Goal: Transaction & Acquisition: Purchase product/service

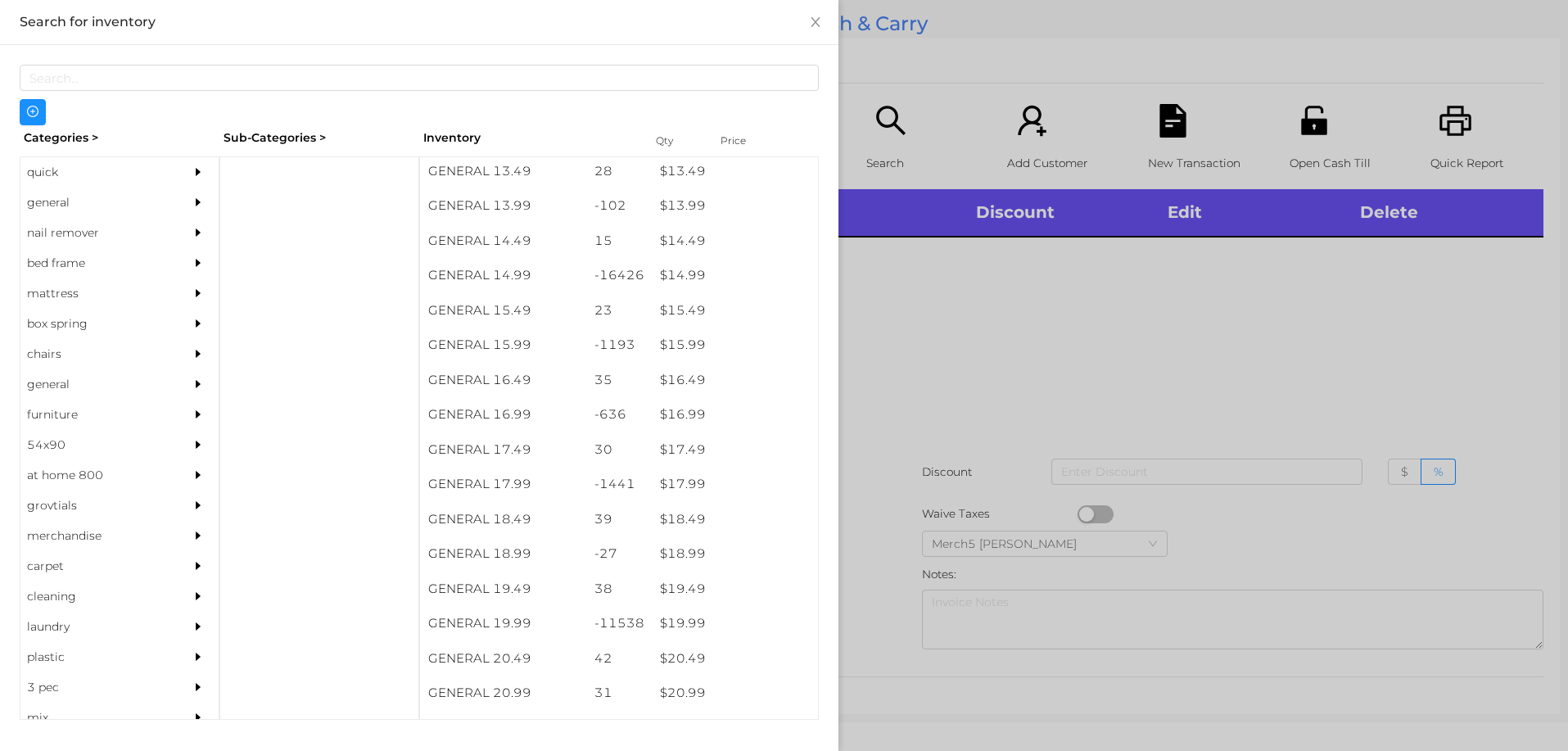
scroll to position [1317, 0]
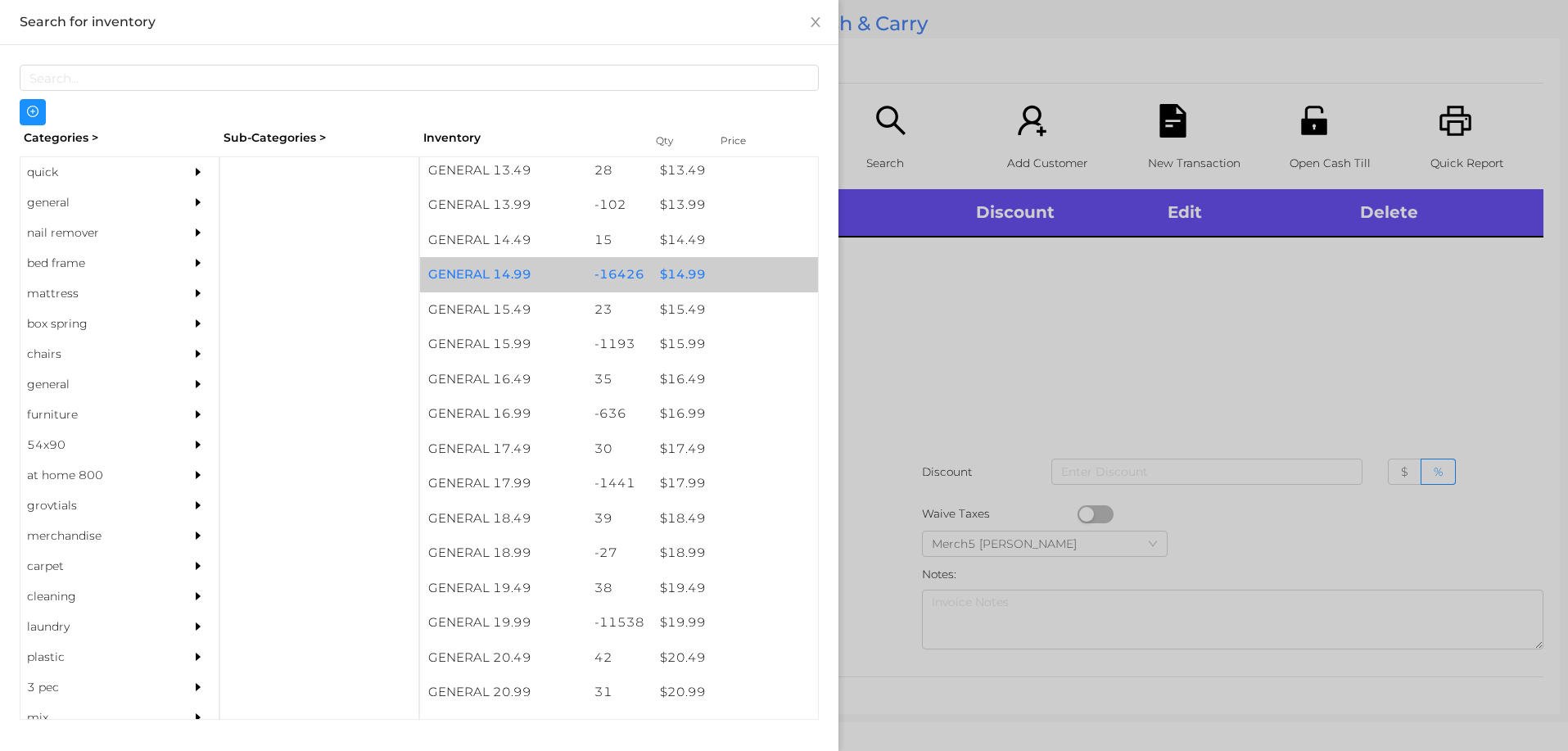
click at [684, 279] on div "$ 14.99" at bounding box center [735, 275] width 166 height 35
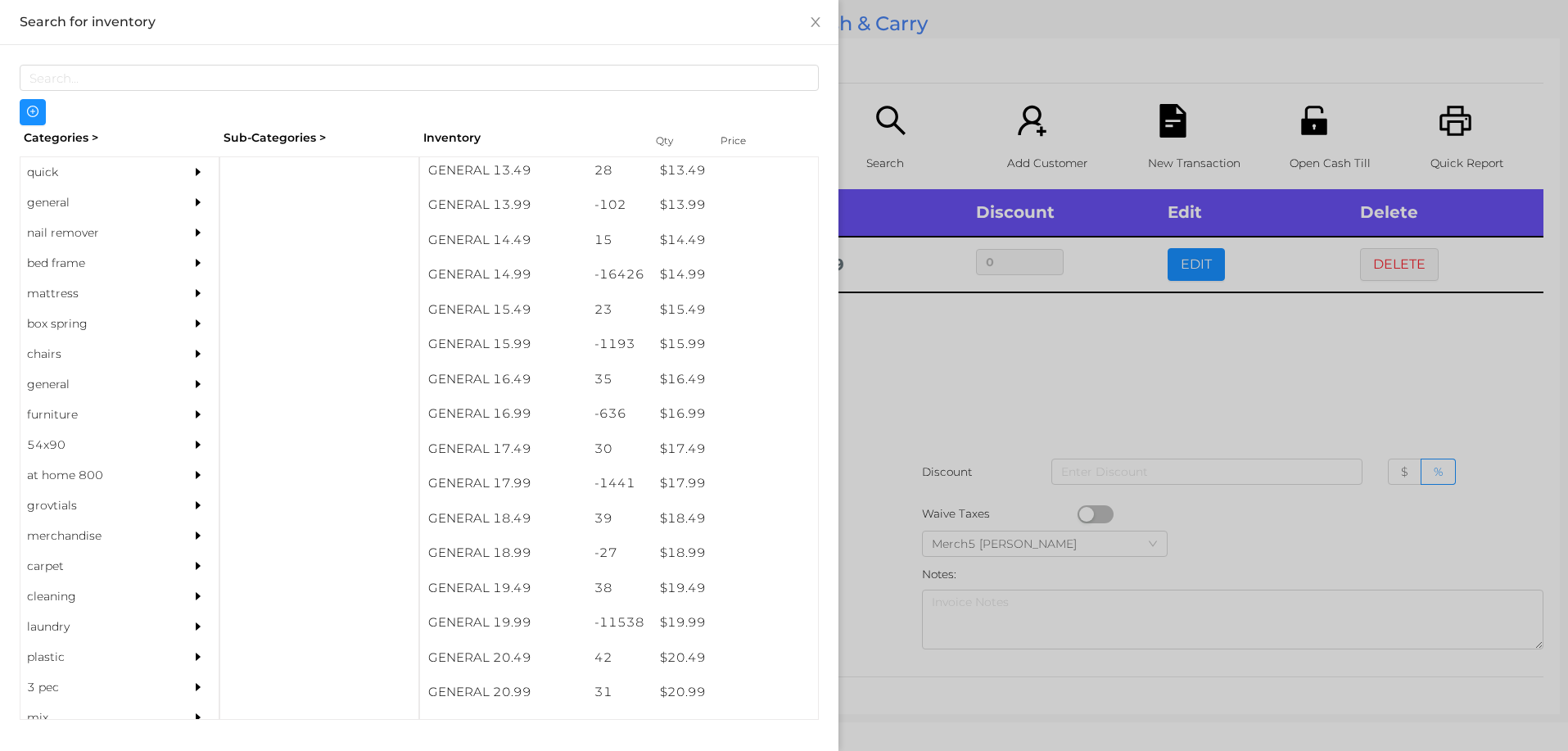
click at [891, 367] on div at bounding box center [784, 376] width 1568 height 751
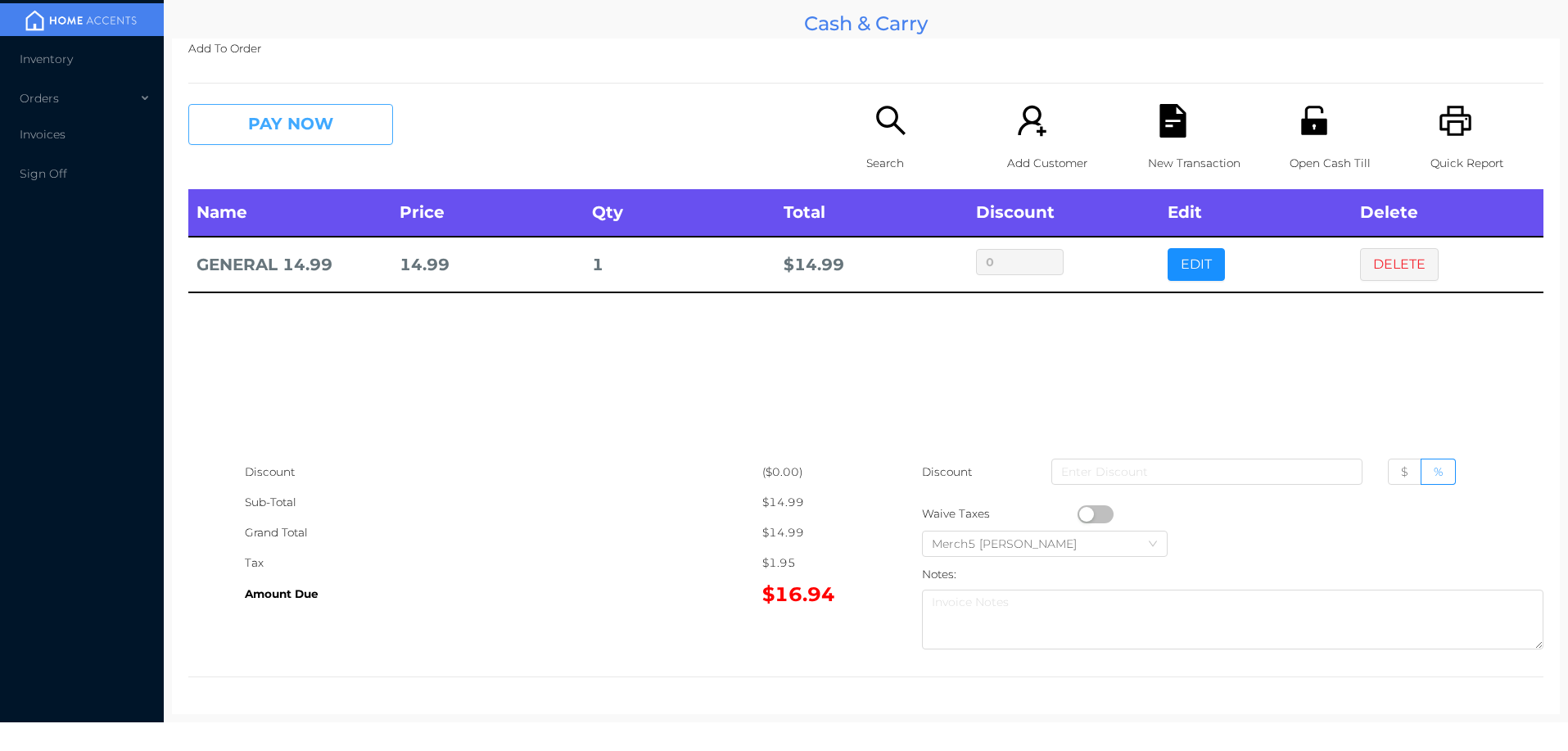
click at [366, 105] on button "PAY NOW" at bounding box center [291, 125] width 205 height 41
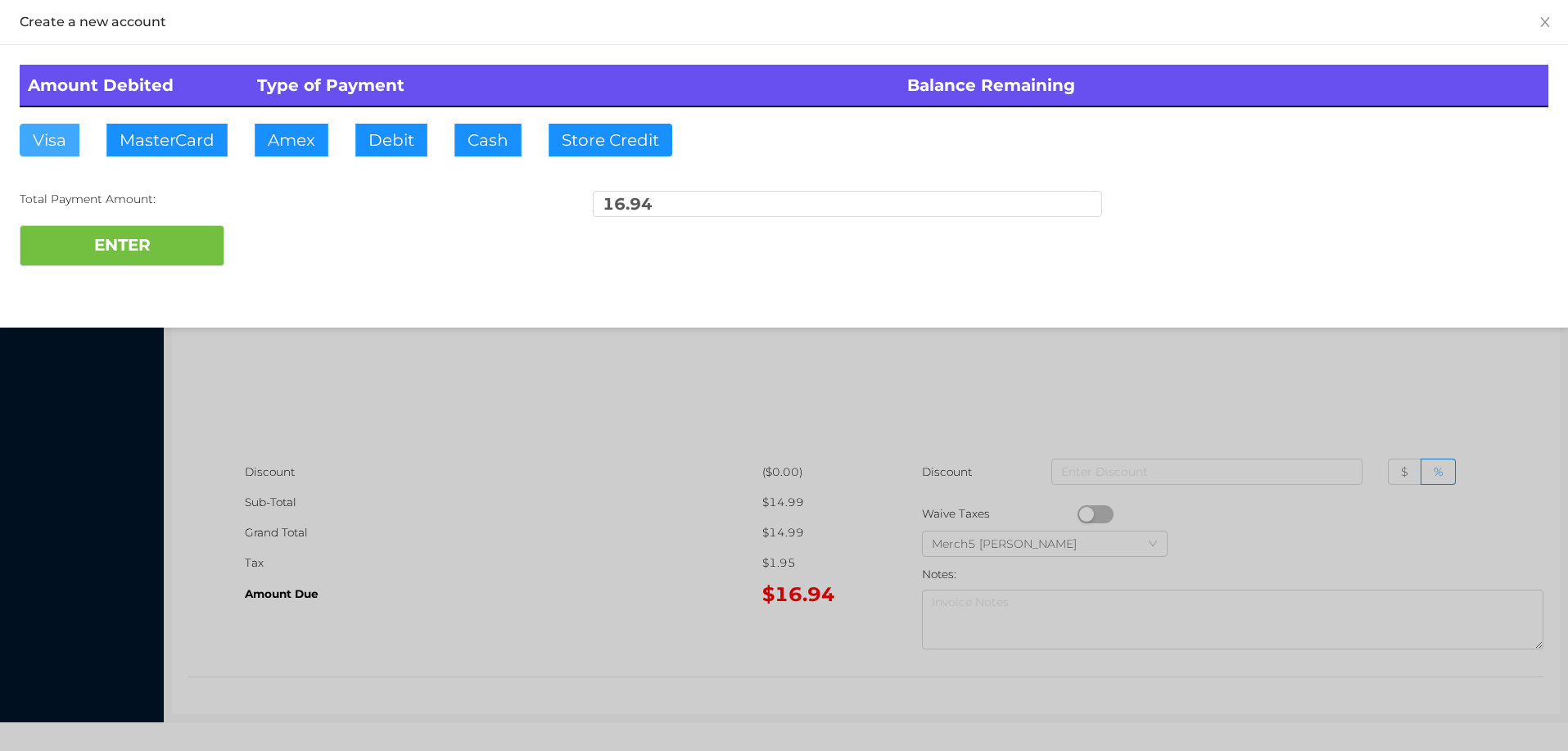
click at [40, 140] on button "Visa" at bounding box center [49, 140] width 60 height 33
click at [88, 247] on button "ENTER" at bounding box center [122, 246] width 205 height 41
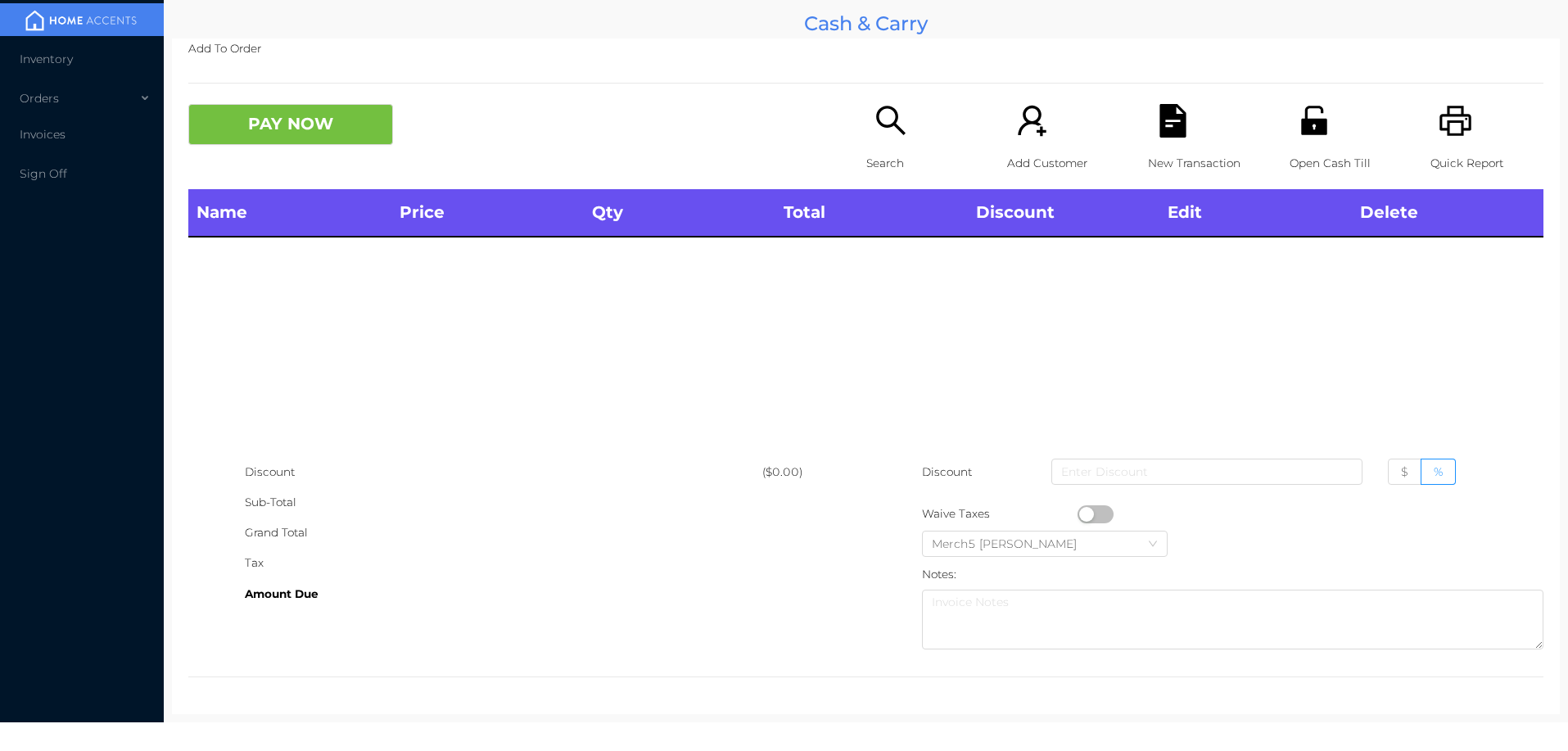
click at [1454, 120] on icon "icon: printer" at bounding box center [1456, 121] width 34 height 34
click at [882, 110] on icon "icon: search" at bounding box center [891, 121] width 34 height 34
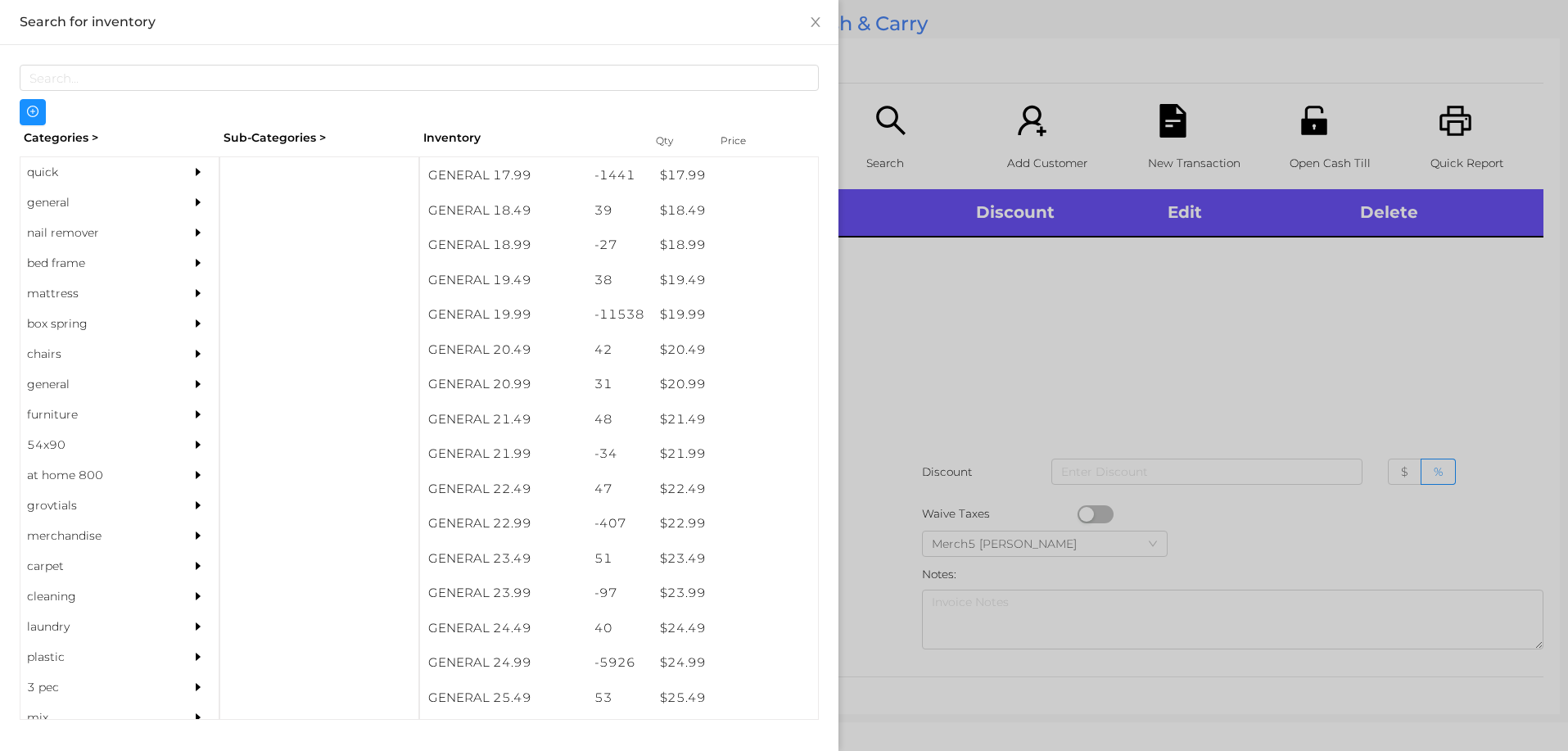
scroll to position [1625, 0]
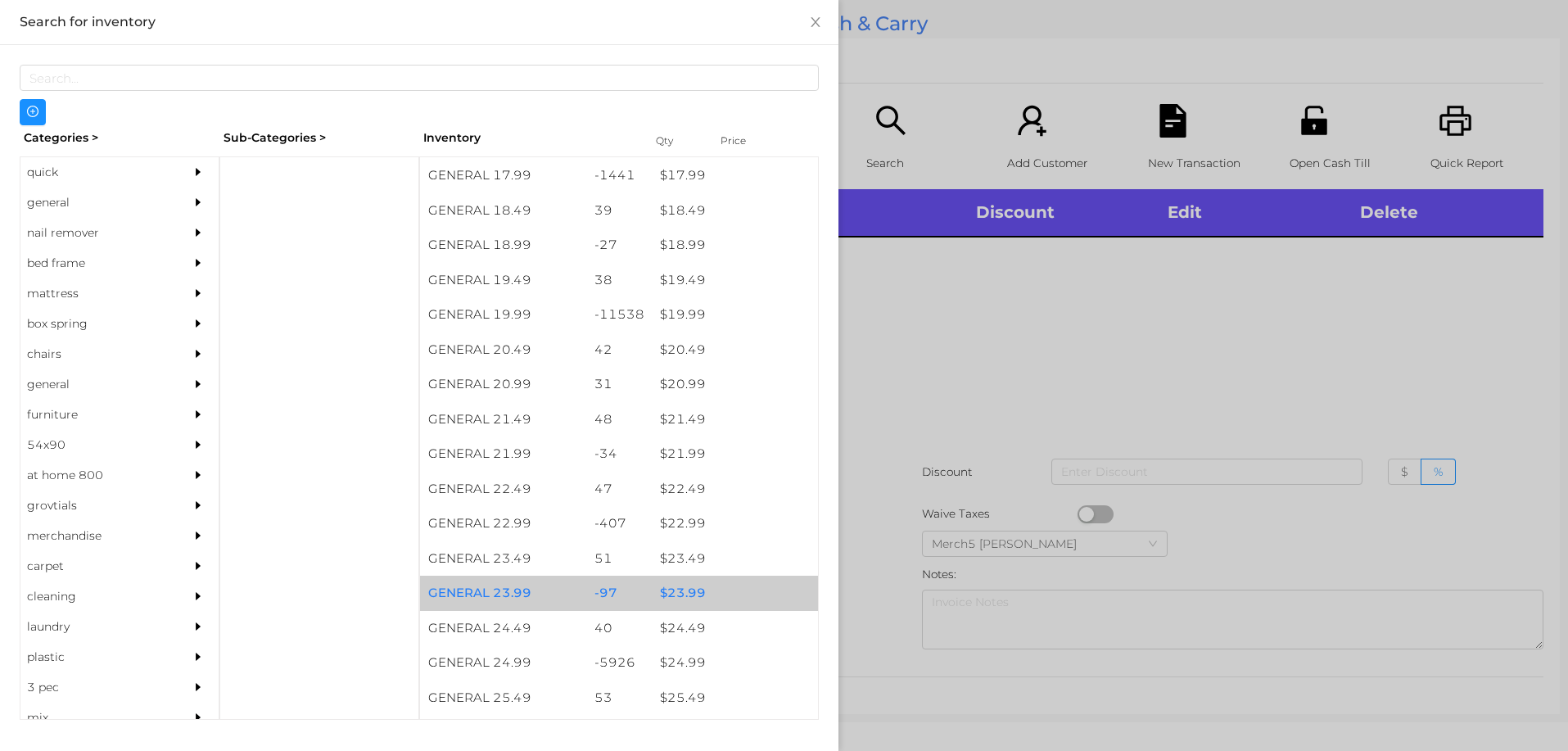
click at [685, 600] on div "$ 23.99" at bounding box center [735, 594] width 166 height 35
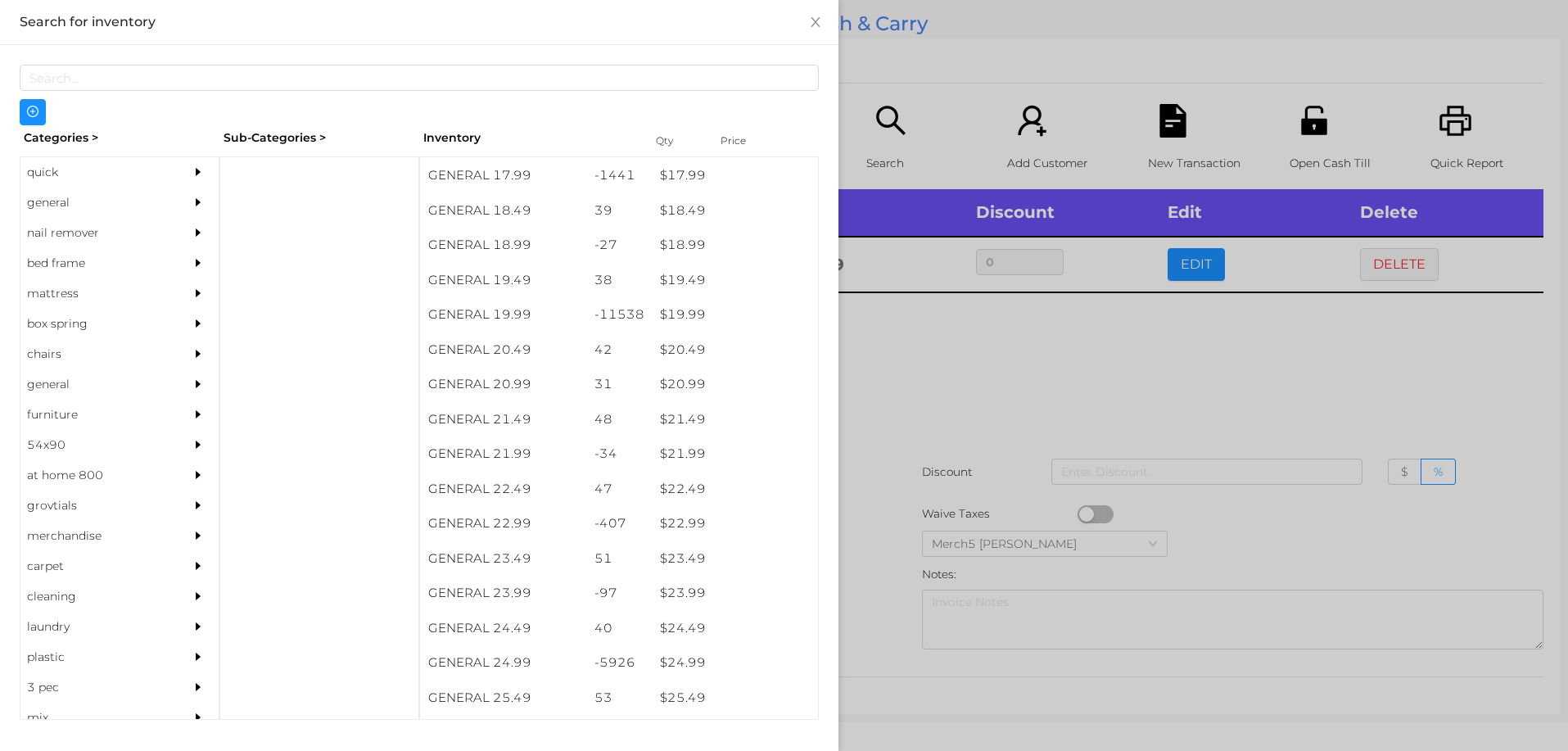
click at [970, 376] on div at bounding box center [784, 376] width 1568 height 751
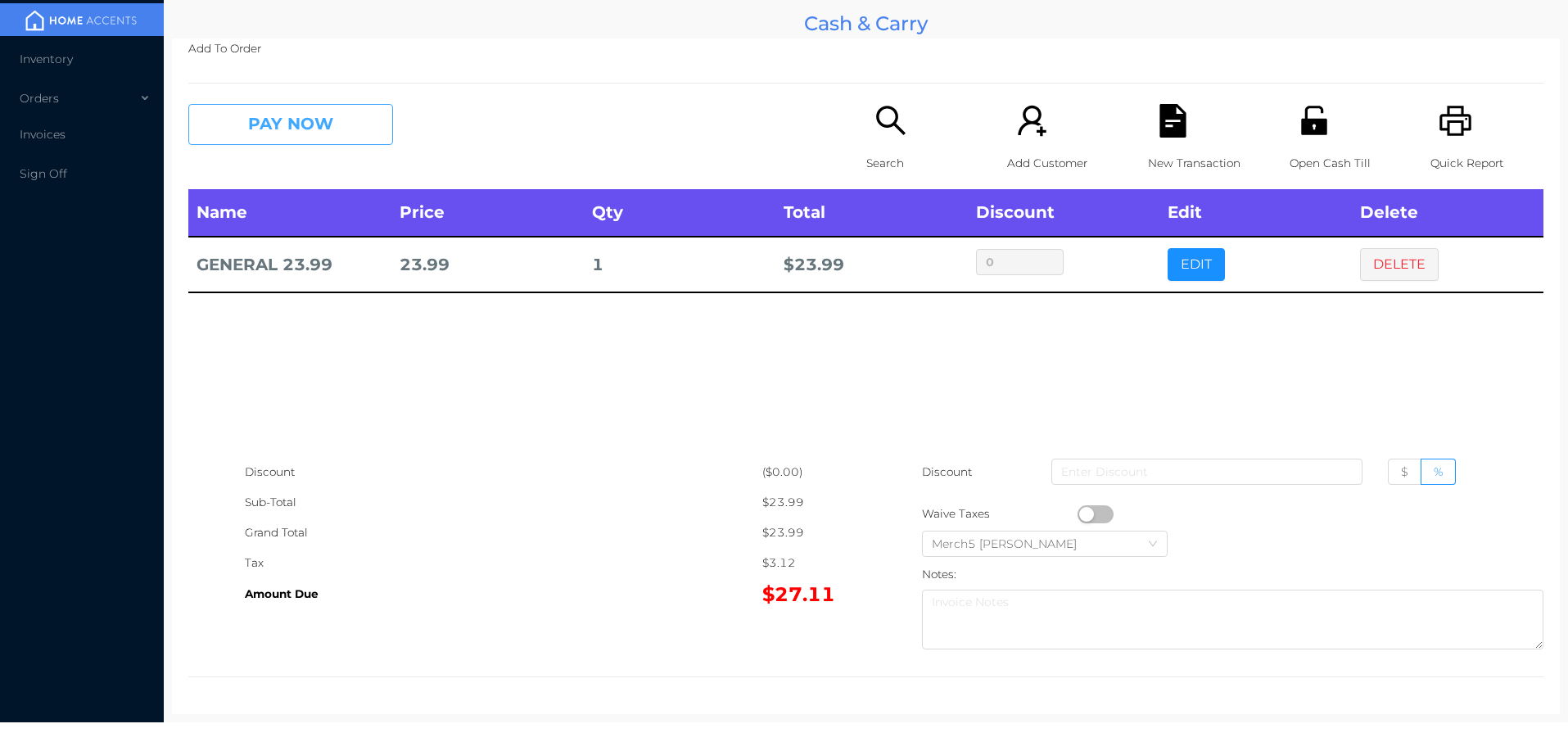
click at [326, 118] on button "PAY NOW" at bounding box center [291, 125] width 205 height 41
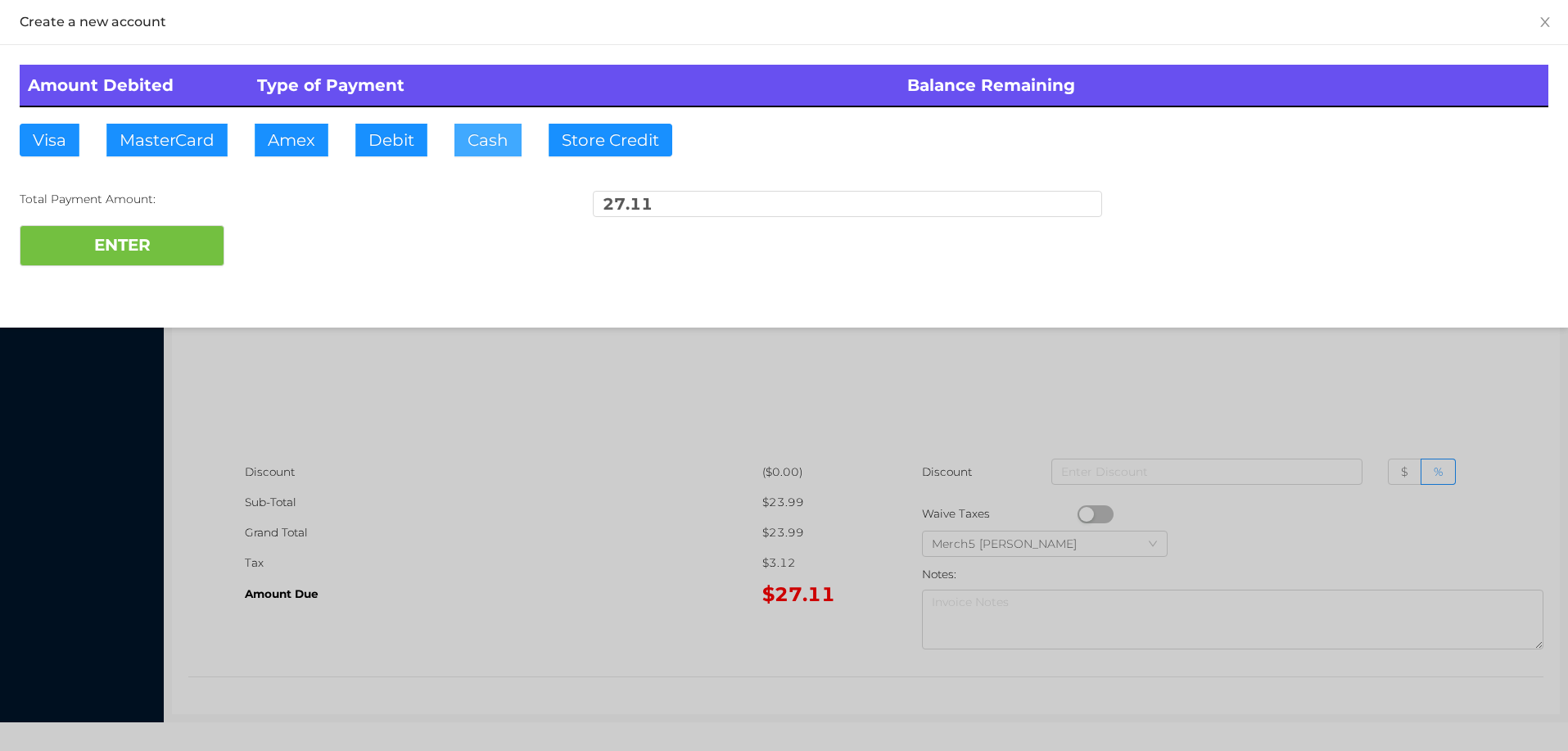
click at [489, 141] on button "Cash" at bounding box center [489, 140] width 67 height 33
type input "30"
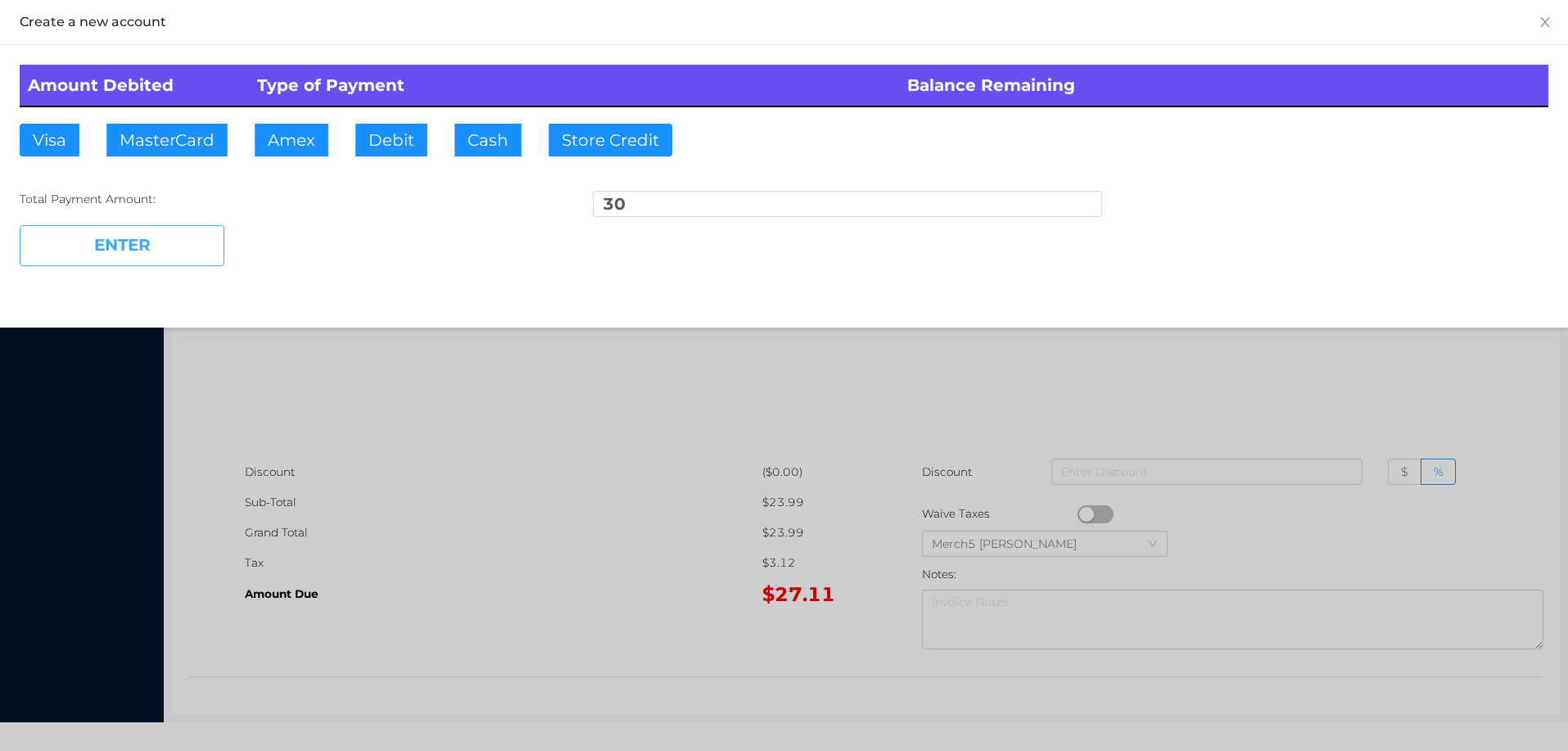
click at [180, 242] on button "ENTER" at bounding box center [122, 246] width 205 height 41
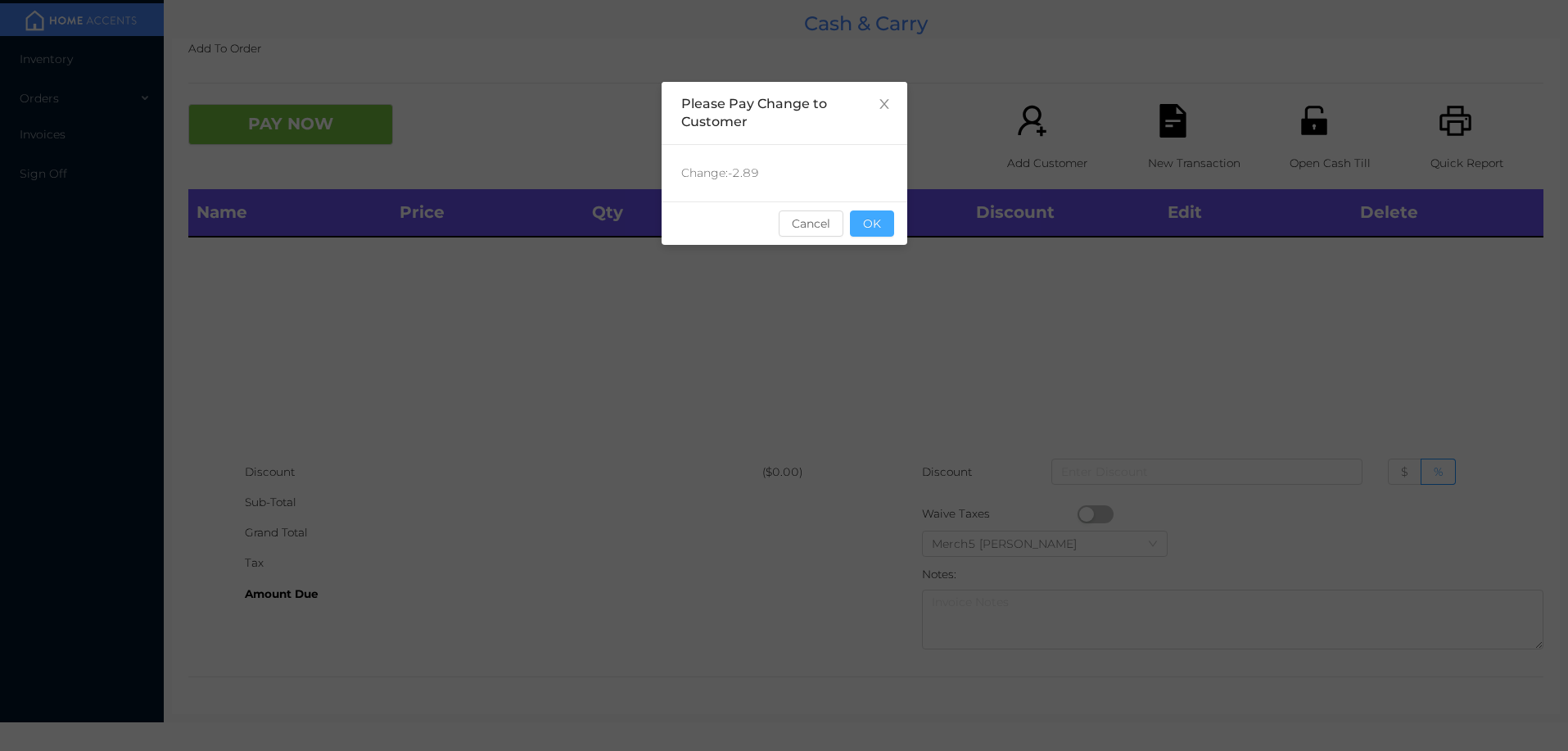
click at [882, 231] on button "OK" at bounding box center [872, 224] width 44 height 27
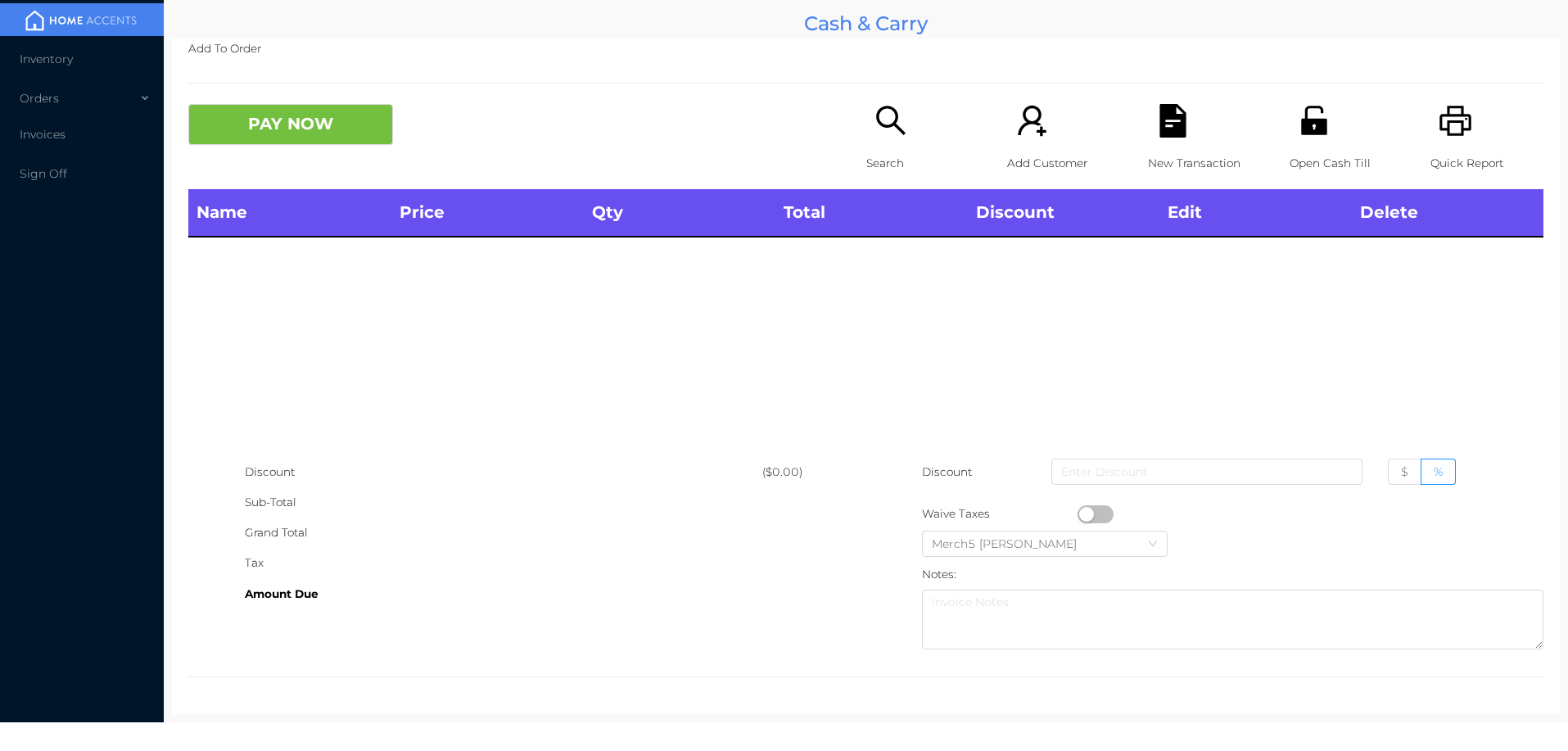
click at [876, 125] on icon "icon: search" at bounding box center [890, 120] width 29 height 29
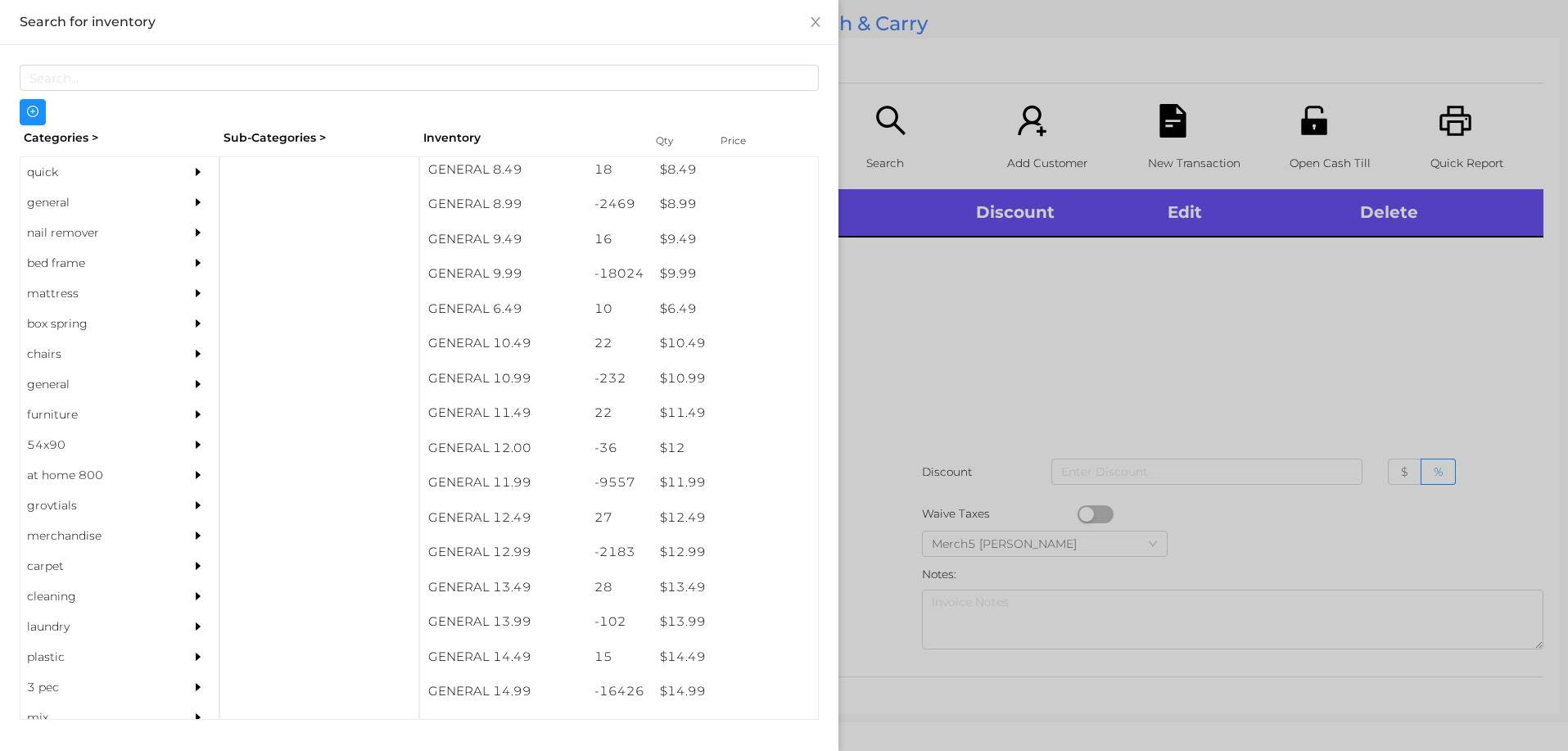
scroll to position [900, 0]
click at [685, 694] on div "$ 14.99" at bounding box center [735, 692] width 166 height 35
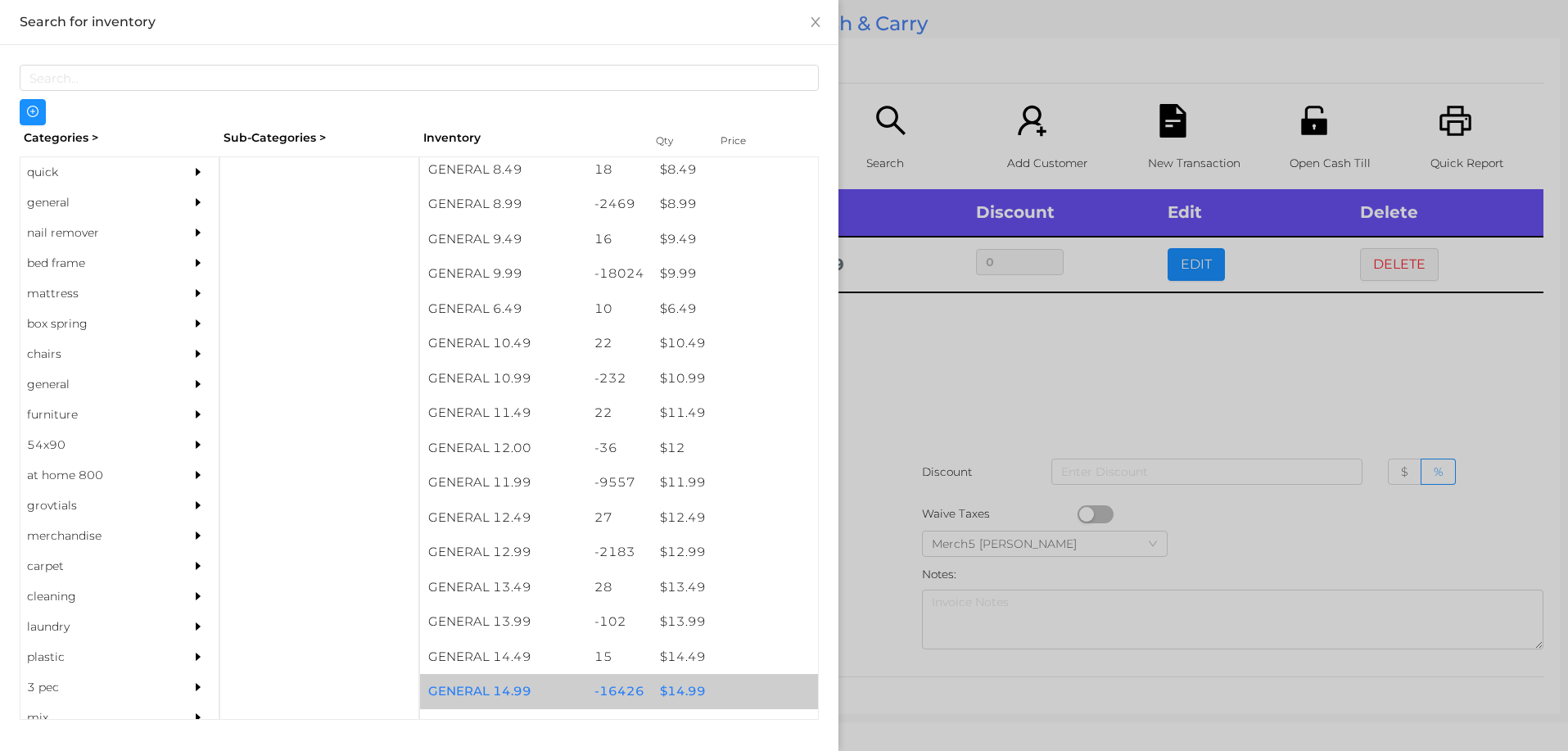
click at [691, 692] on div "$ 14.99" at bounding box center [735, 692] width 166 height 35
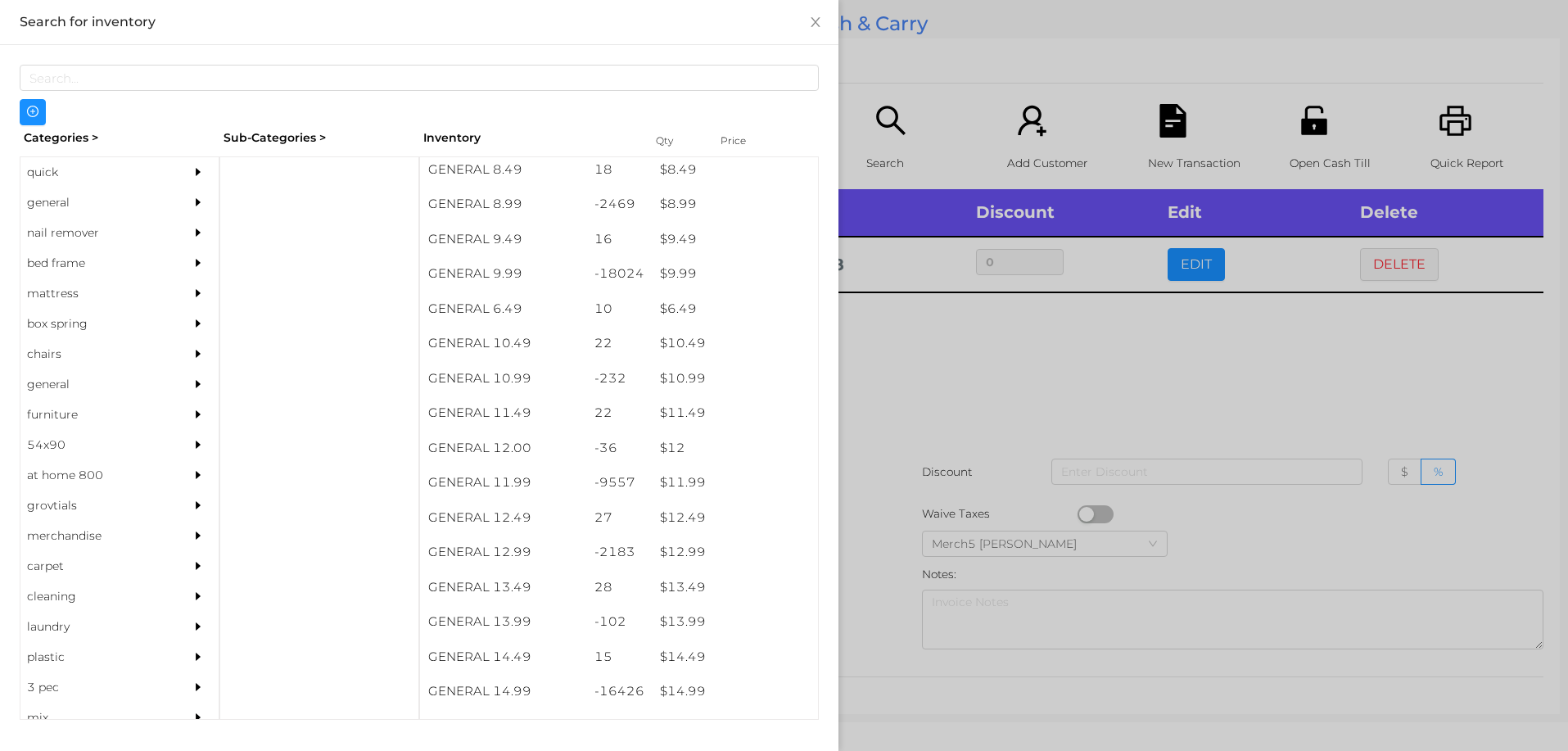
click at [925, 368] on div at bounding box center [784, 376] width 1568 height 751
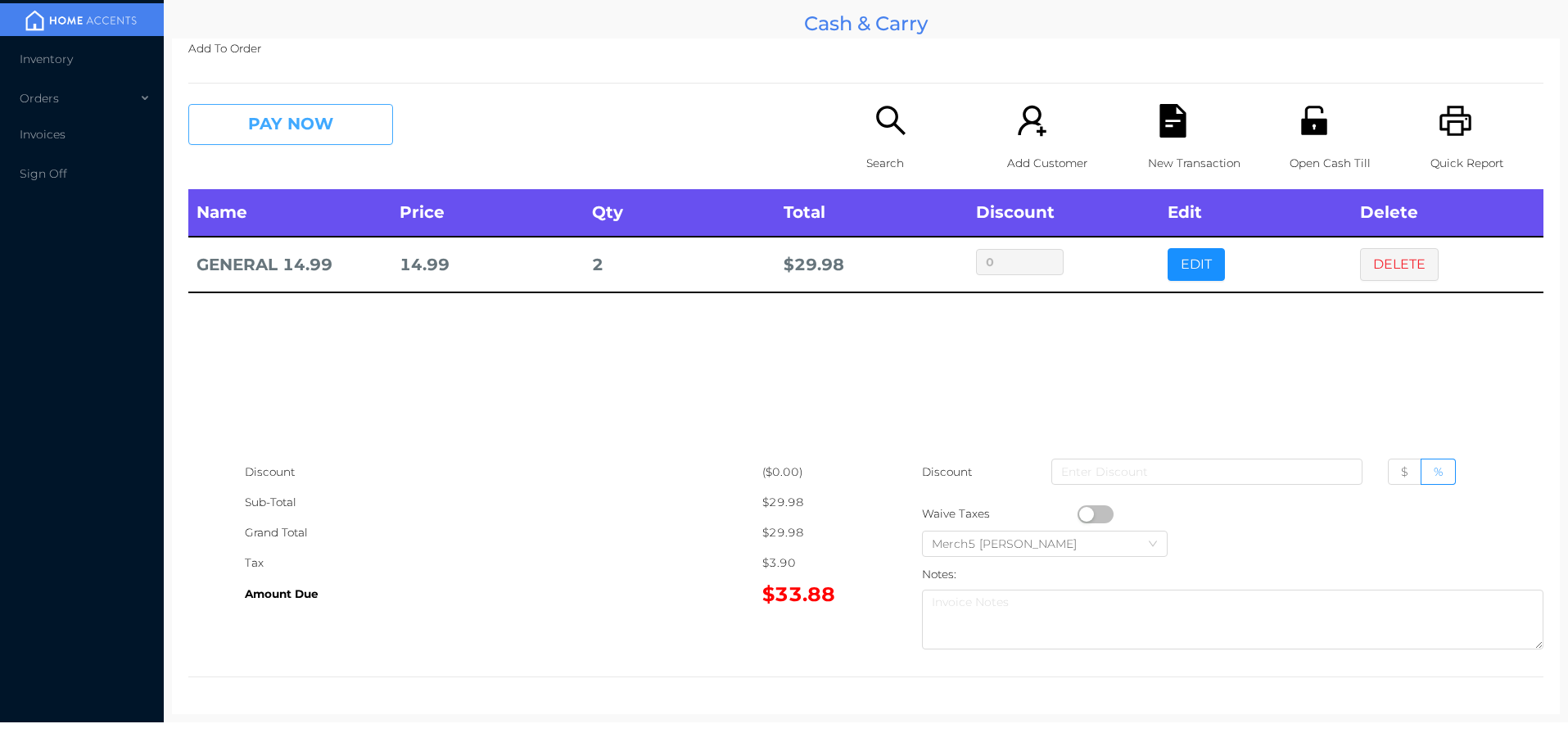
click at [343, 117] on button "PAY NOW" at bounding box center [291, 125] width 205 height 41
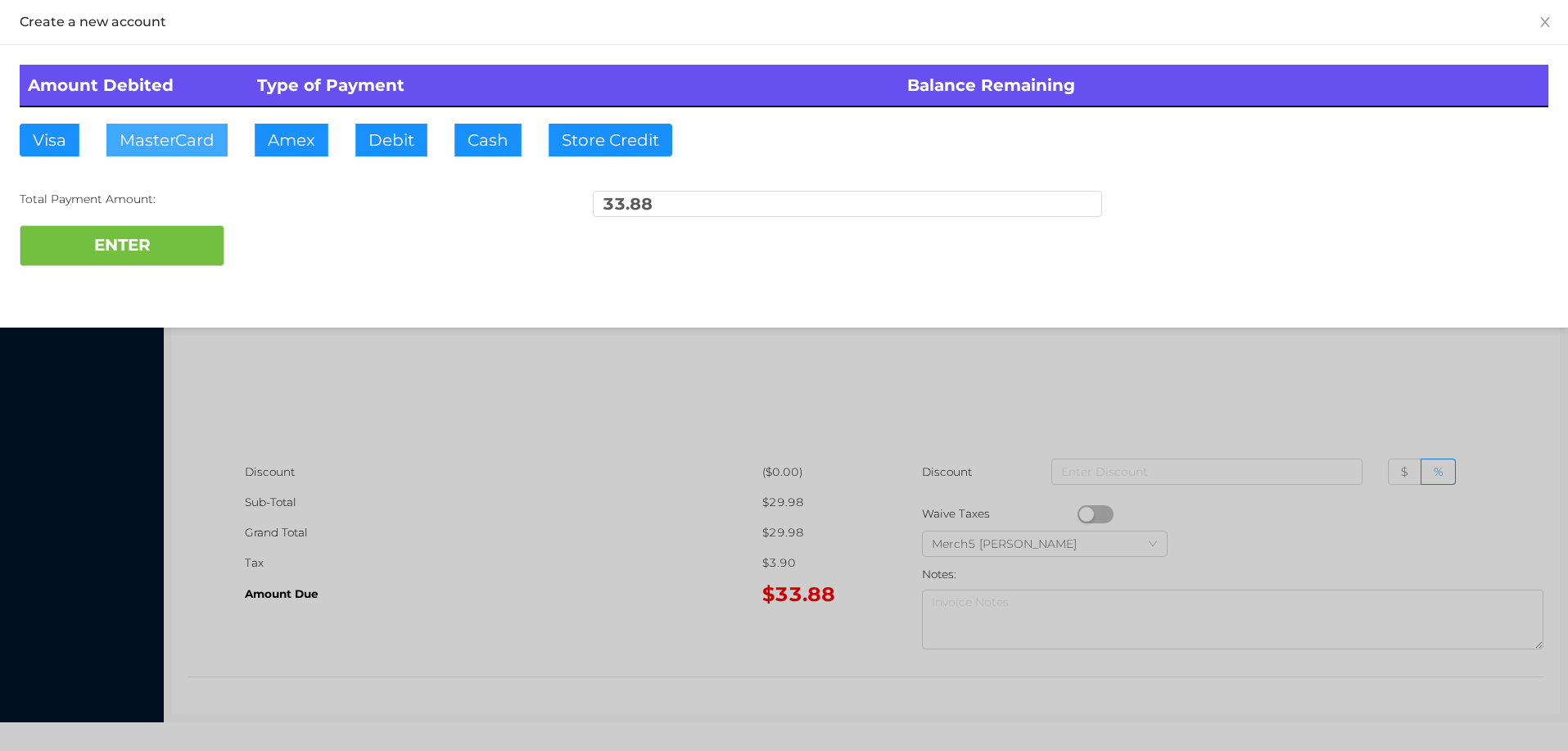
click at [162, 135] on button "MasterCard" at bounding box center [167, 140] width 121 height 33
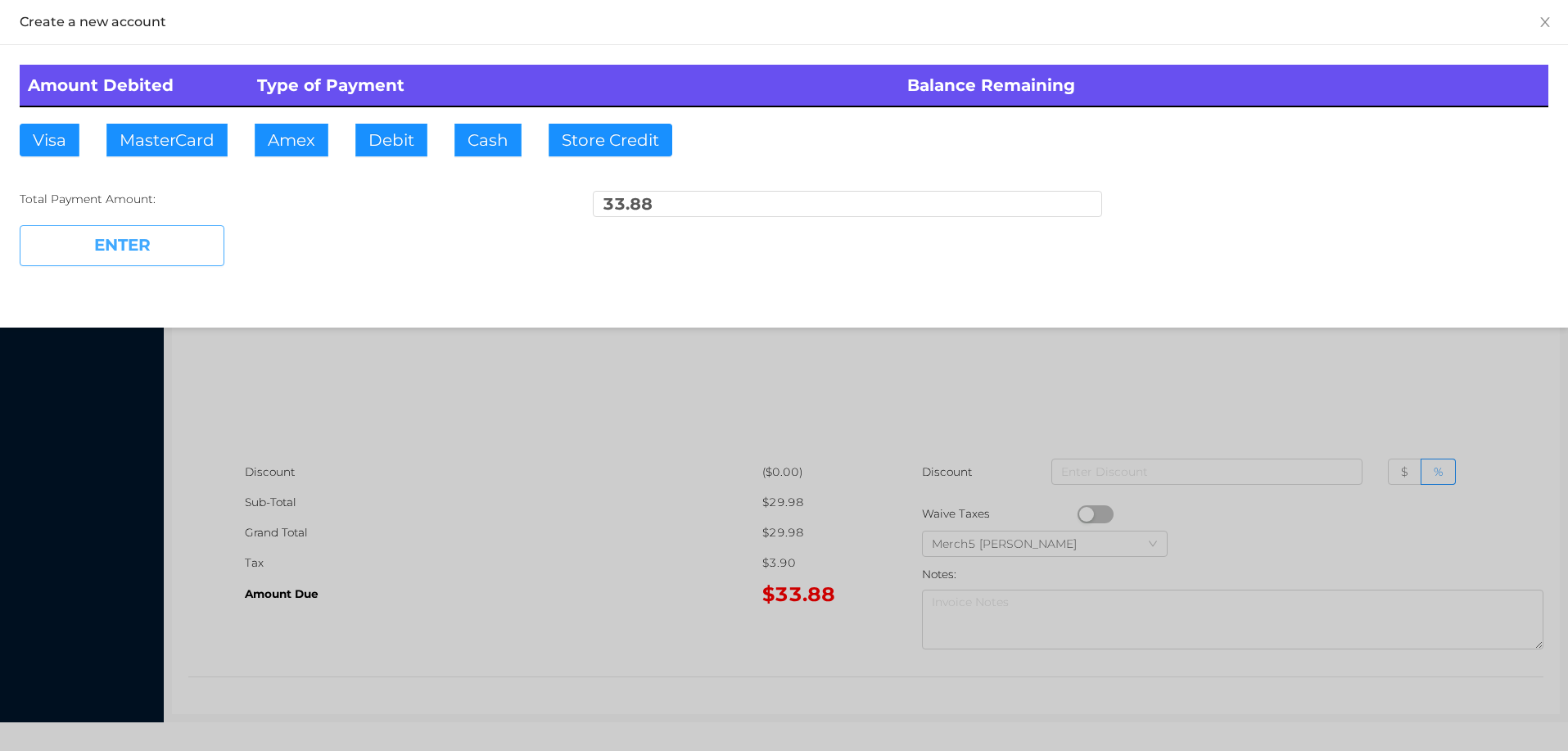
click at [108, 247] on button "ENTER" at bounding box center [122, 246] width 205 height 41
